Goal: Task Accomplishment & Management: Use online tool/utility

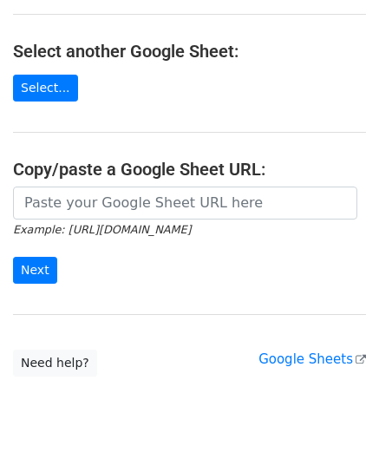
scroll to position [227, 0]
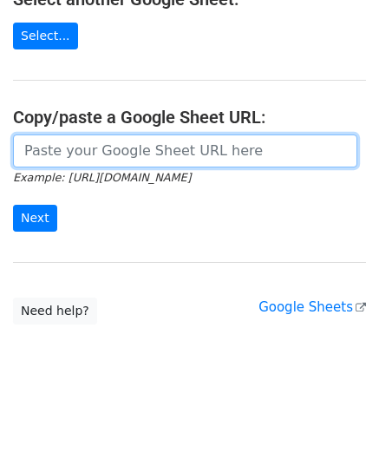
click at [75, 153] on input "url" at bounding box center [185, 150] width 344 height 33
paste input "https://docs.google.com/spreadsheets/d/1kxcER0FR4jL_aUWttR_3BYLcNkHKrTocMSPzot2…"
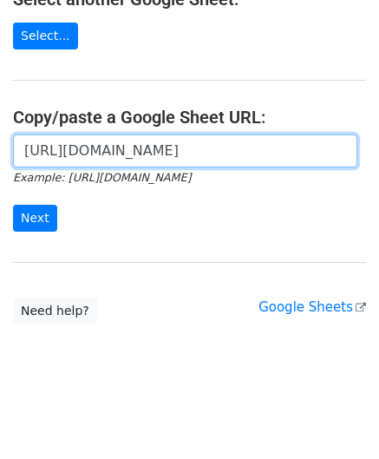
scroll to position [0, 366]
type input "https://docs.google.com/spreadsheets/d/1kxcER0FR4jL_aUWttR_3BYLcNkHKrTocMSPzot2…"
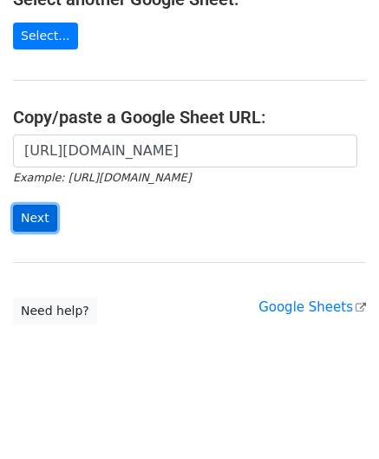
scroll to position [0, 0]
click at [29, 212] on input "Next" at bounding box center [35, 218] width 44 height 27
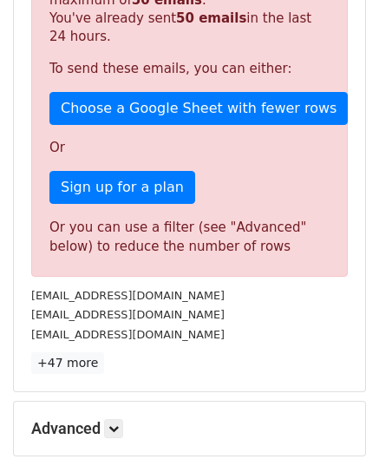
scroll to position [585, 0]
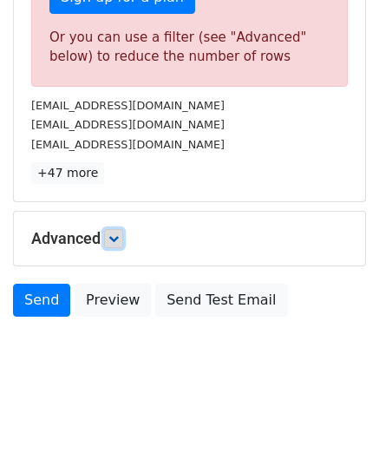
click at [118, 233] on icon at bounding box center [113, 238] width 10 height 10
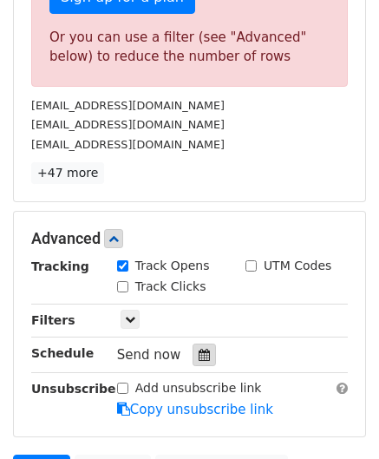
click at [199, 350] on icon at bounding box center [204, 355] width 11 height 12
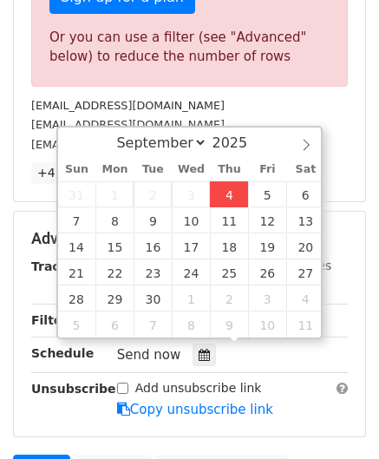
type input "[DATE] 12:00"
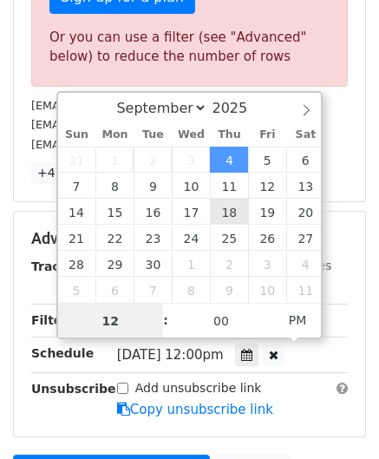
paste input "8"
type input "8"
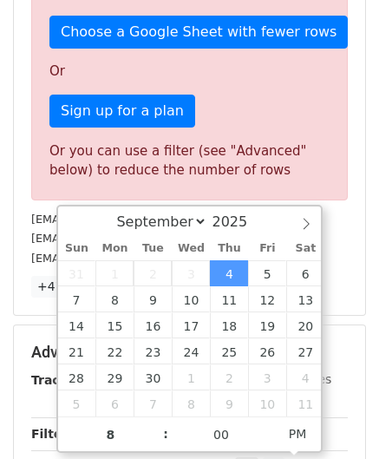
type input "[DATE] 20:00"
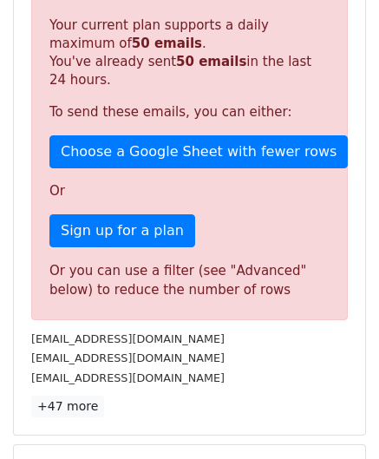
scroll to position [795, 0]
